Goal: Information Seeking & Learning: Check status

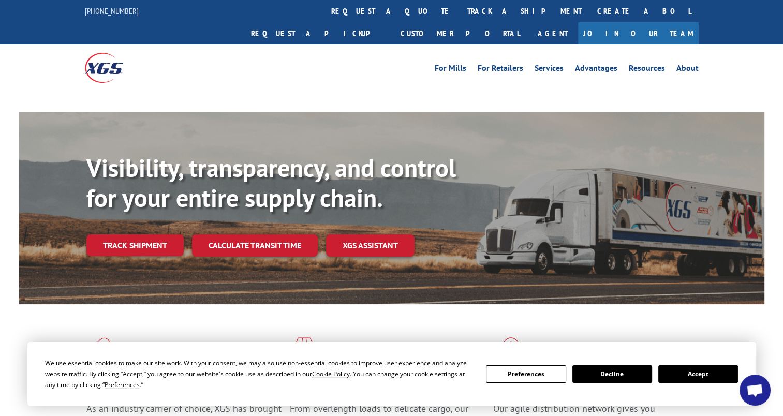
click at [155, 234] on link "Track shipment" at bounding box center [134, 245] width 97 height 22
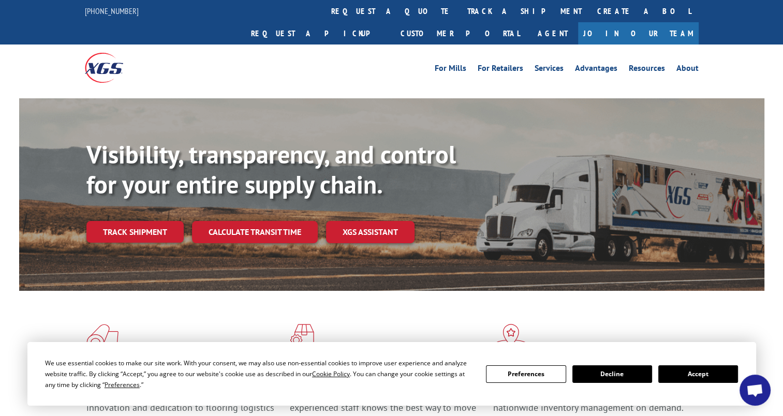
click at [142, 221] on link "Track shipment" at bounding box center [134, 232] width 97 height 22
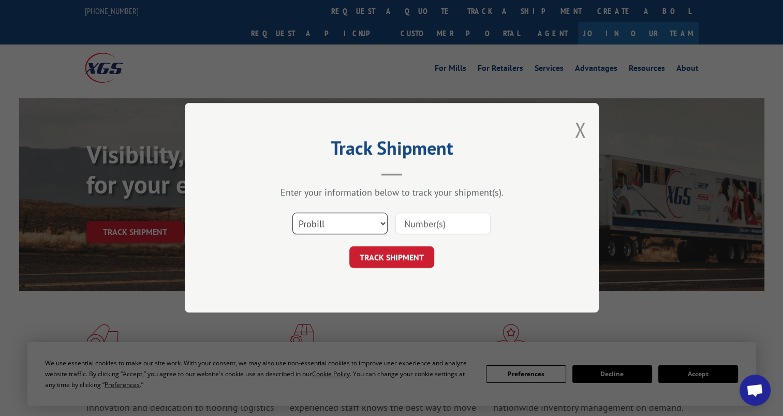
click at [356, 217] on select "Select category... Probill BOL PO" at bounding box center [339, 224] width 95 height 22
select select "bol"
click at [292, 213] on select "Select category... Probill BOL PO" at bounding box center [339, 224] width 95 height 22
click at [431, 221] on input at bounding box center [442, 224] width 95 height 22
paste input "TFD-041133.A"
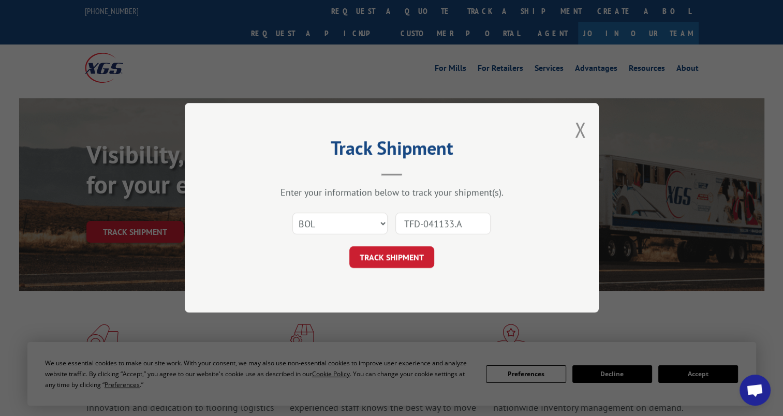
type input "TFD-041133.A"
click at [407, 258] on button "TRACK SHIPMENT" at bounding box center [391, 258] width 85 height 22
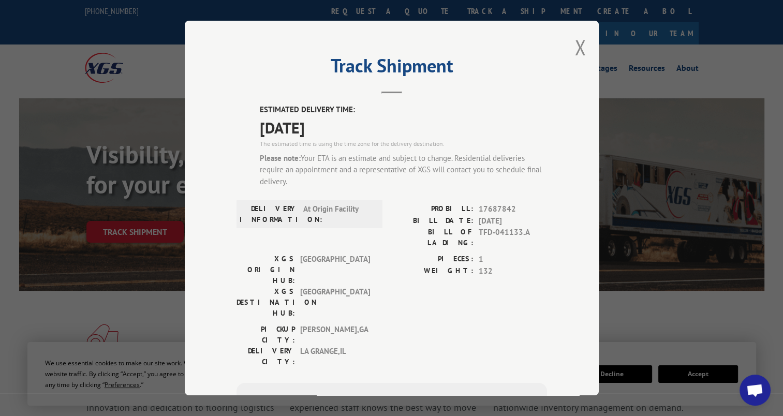
click at [579, 45] on button "Close modal" at bounding box center [580, 47] width 11 height 27
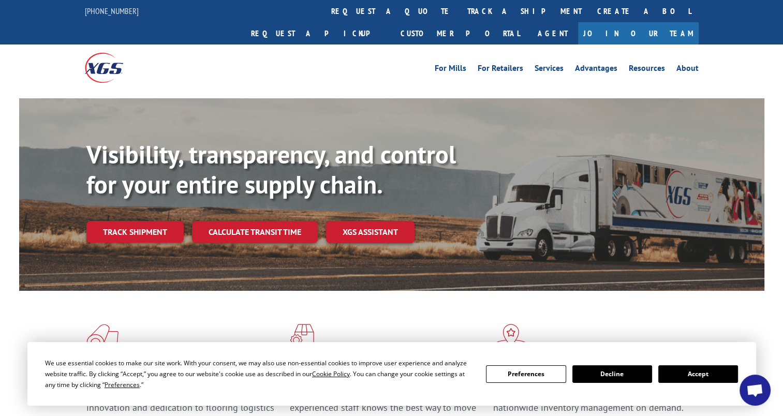
click at [181, 221] on link "Track shipment" at bounding box center [134, 232] width 97 height 22
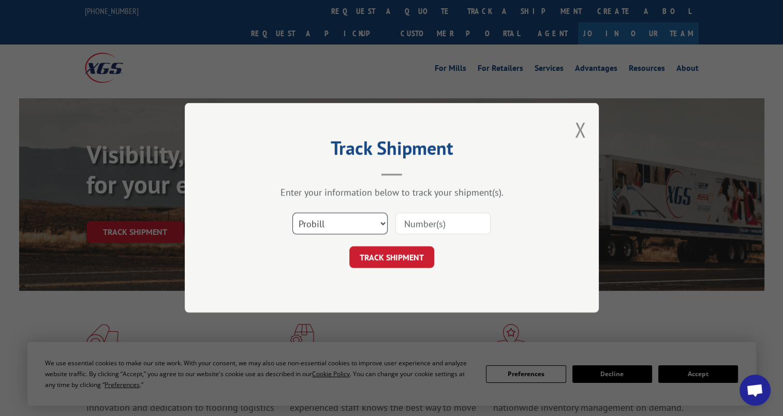
click at [332, 224] on select "Select category... Probill BOL PO" at bounding box center [339, 224] width 95 height 22
select select "bol"
click at [292, 213] on select "Select category... Probill BOL PO" at bounding box center [339, 224] width 95 height 22
click at [428, 219] on input at bounding box center [442, 224] width 95 height 22
paste input "TFD-041134.A"
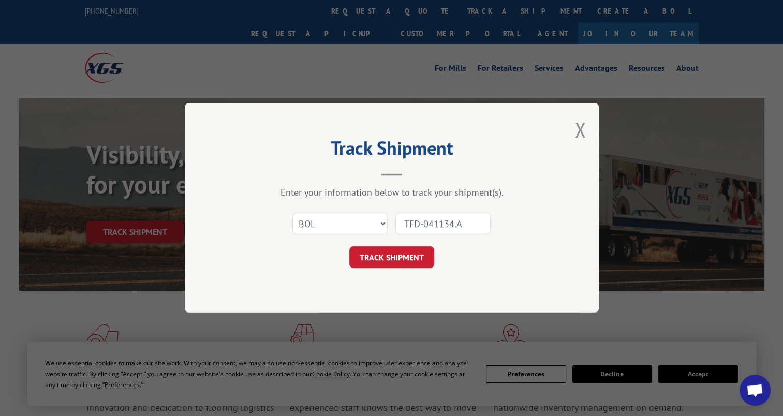
type input "TFD-041134.A"
click at [388, 257] on button "TRACK SHIPMENT" at bounding box center [391, 258] width 85 height 22
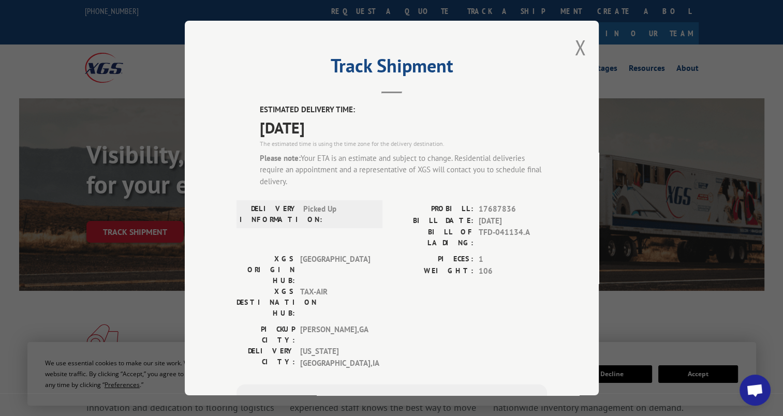
click at [575, 52] on button "Close modal" at bounding box center [580, 47] width 11 height 27
